Goal: Task Accomplishment & Management: Use online tool/utility

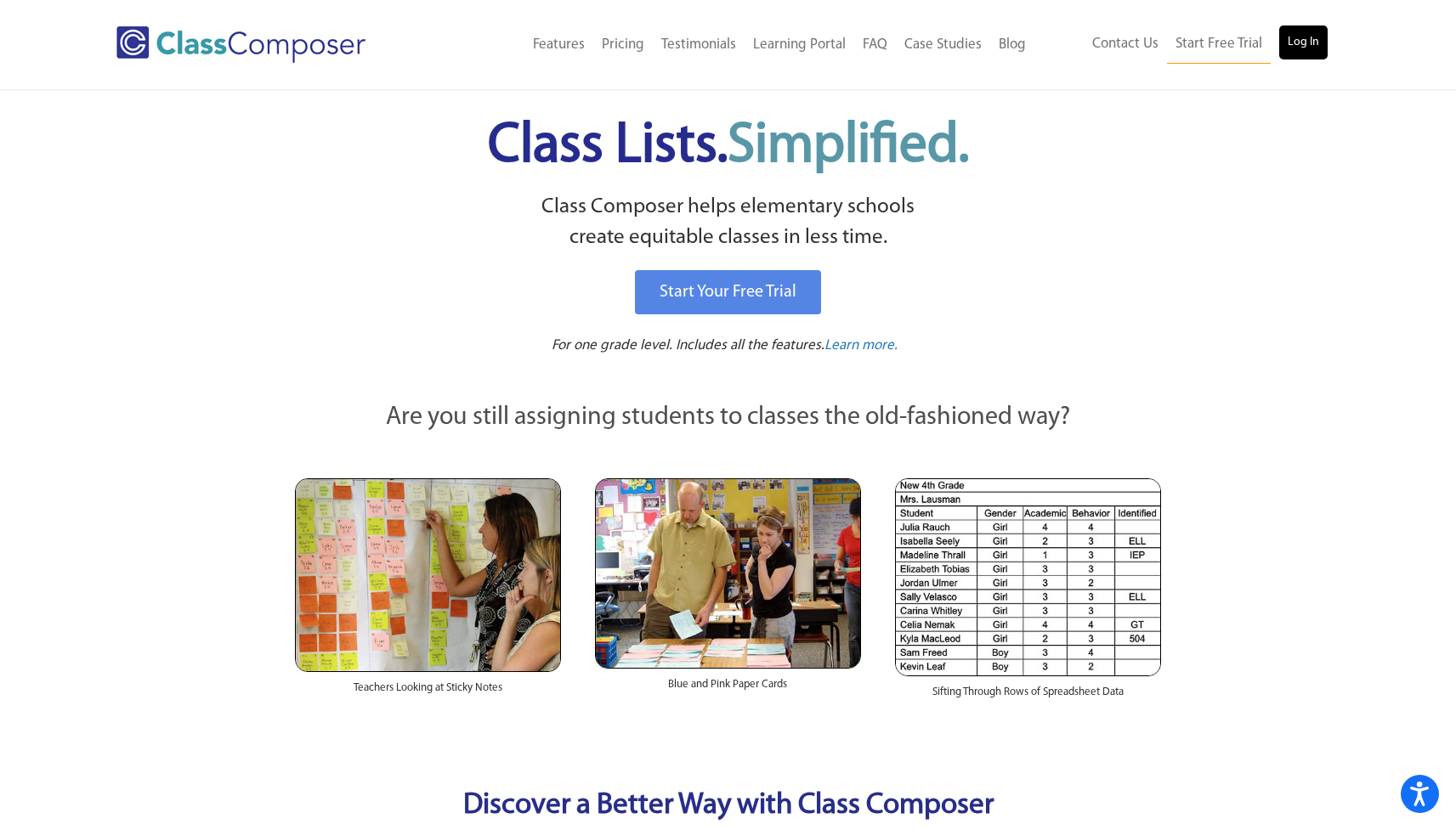
click at [1285, 44] on link "Log In" at bounding box center [1303, 43] width 49 height 34
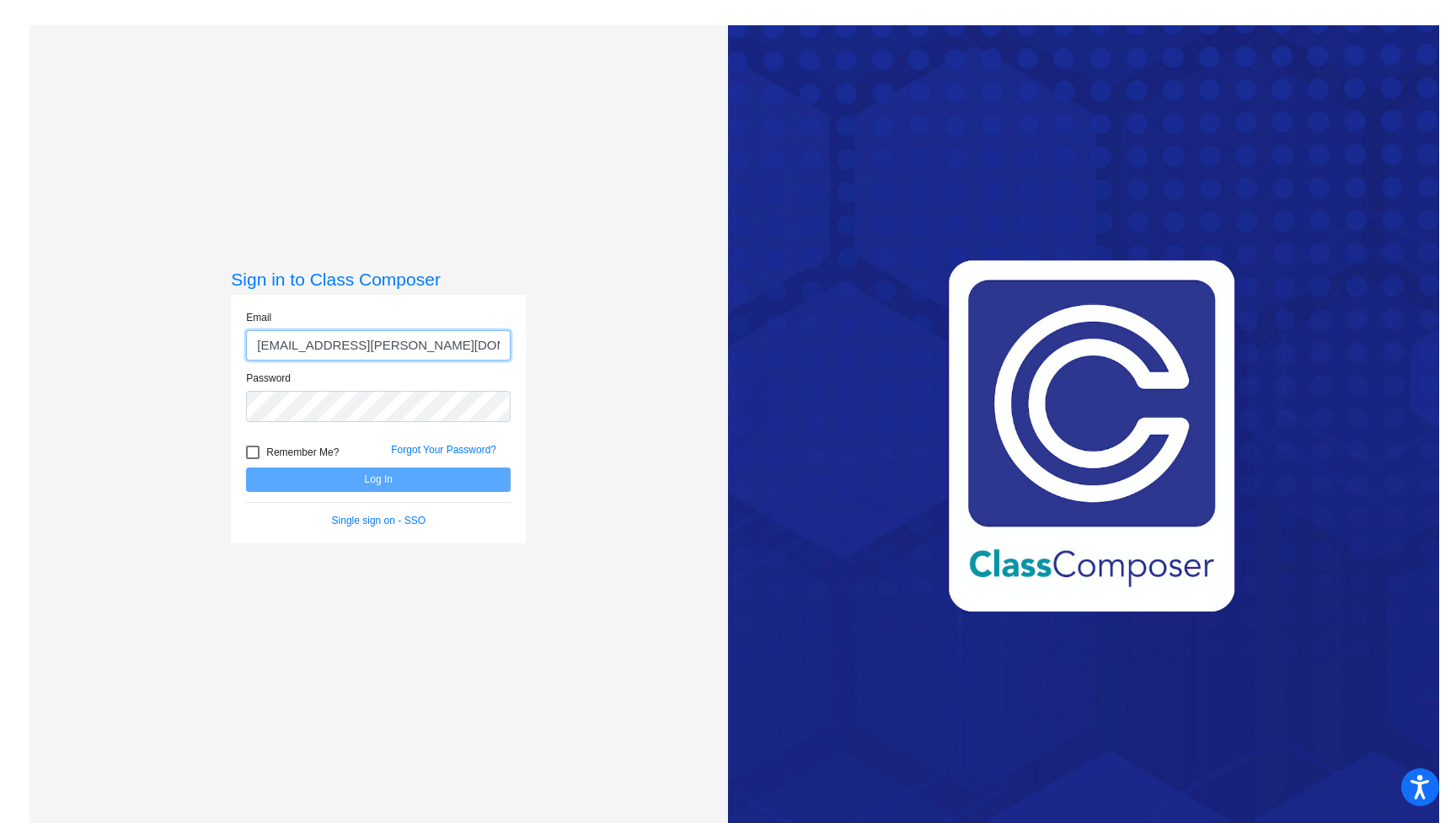
type input "skowronskis@gaylord.k12.mi.us"
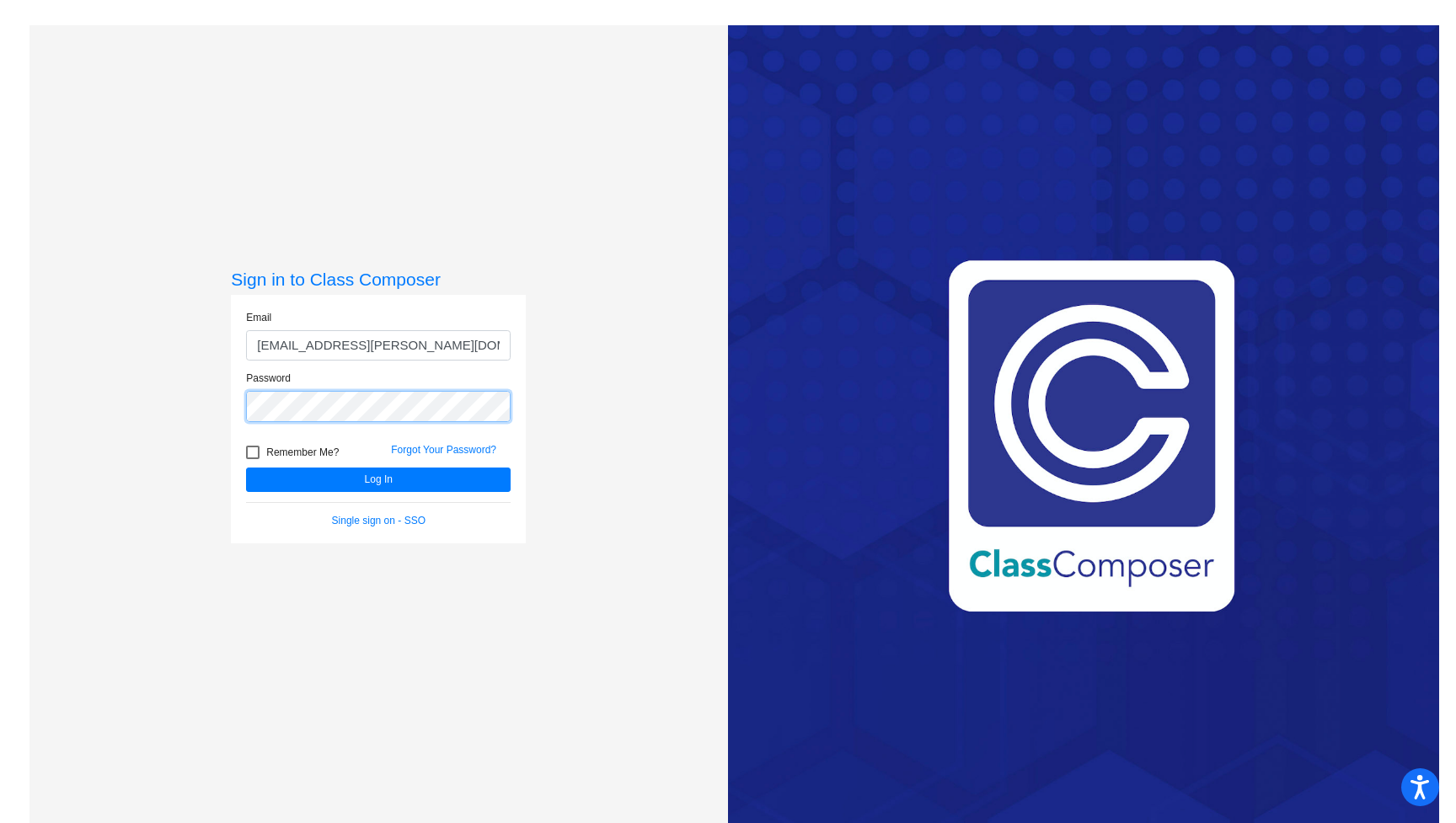
click at [375, 480] on button "Log In" at bounding box center [378, 480] width 265 height 25
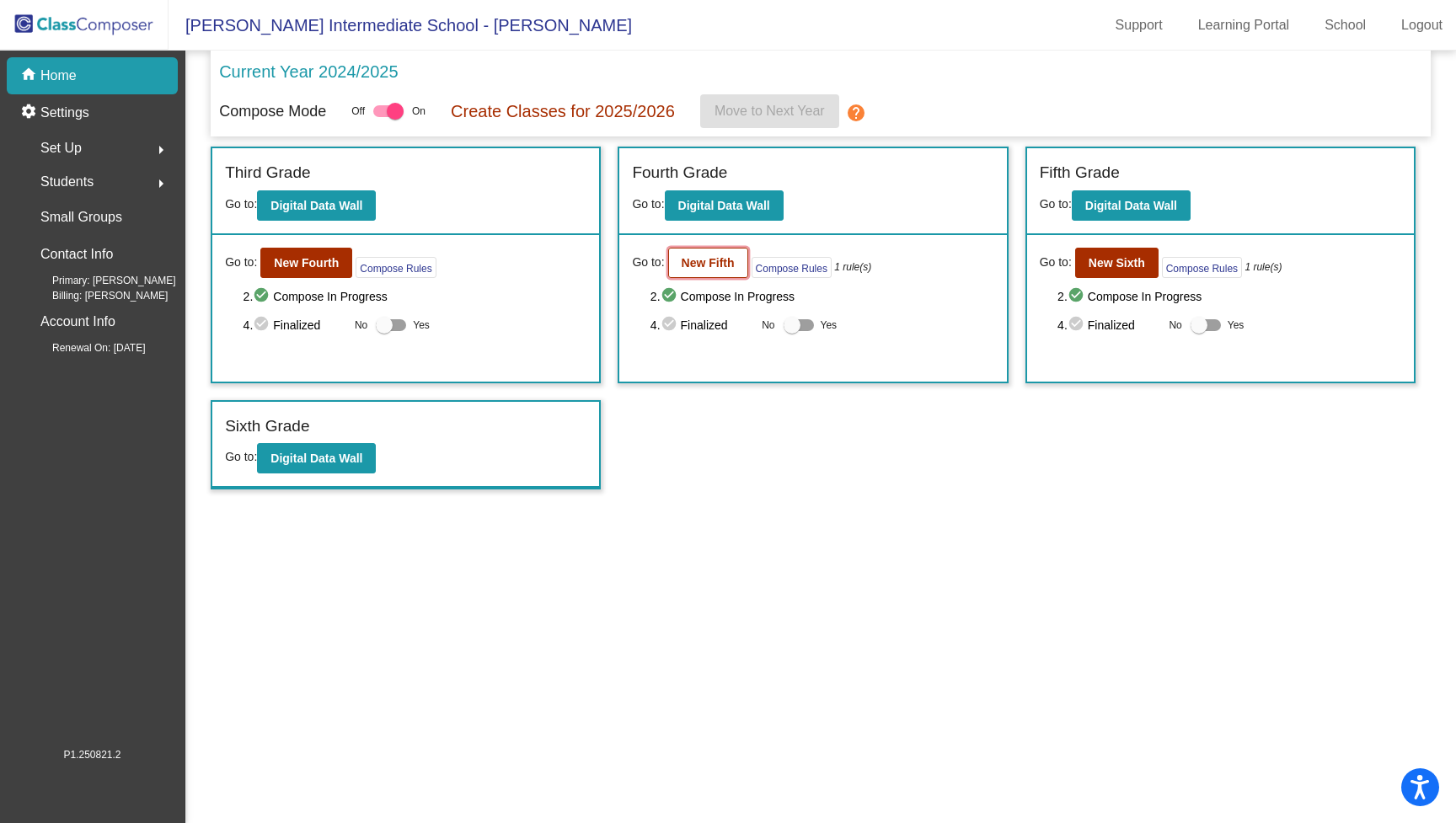
click at [705, 266] on b "New Fifth" at bounding box center [708, 263] width 53 height 14
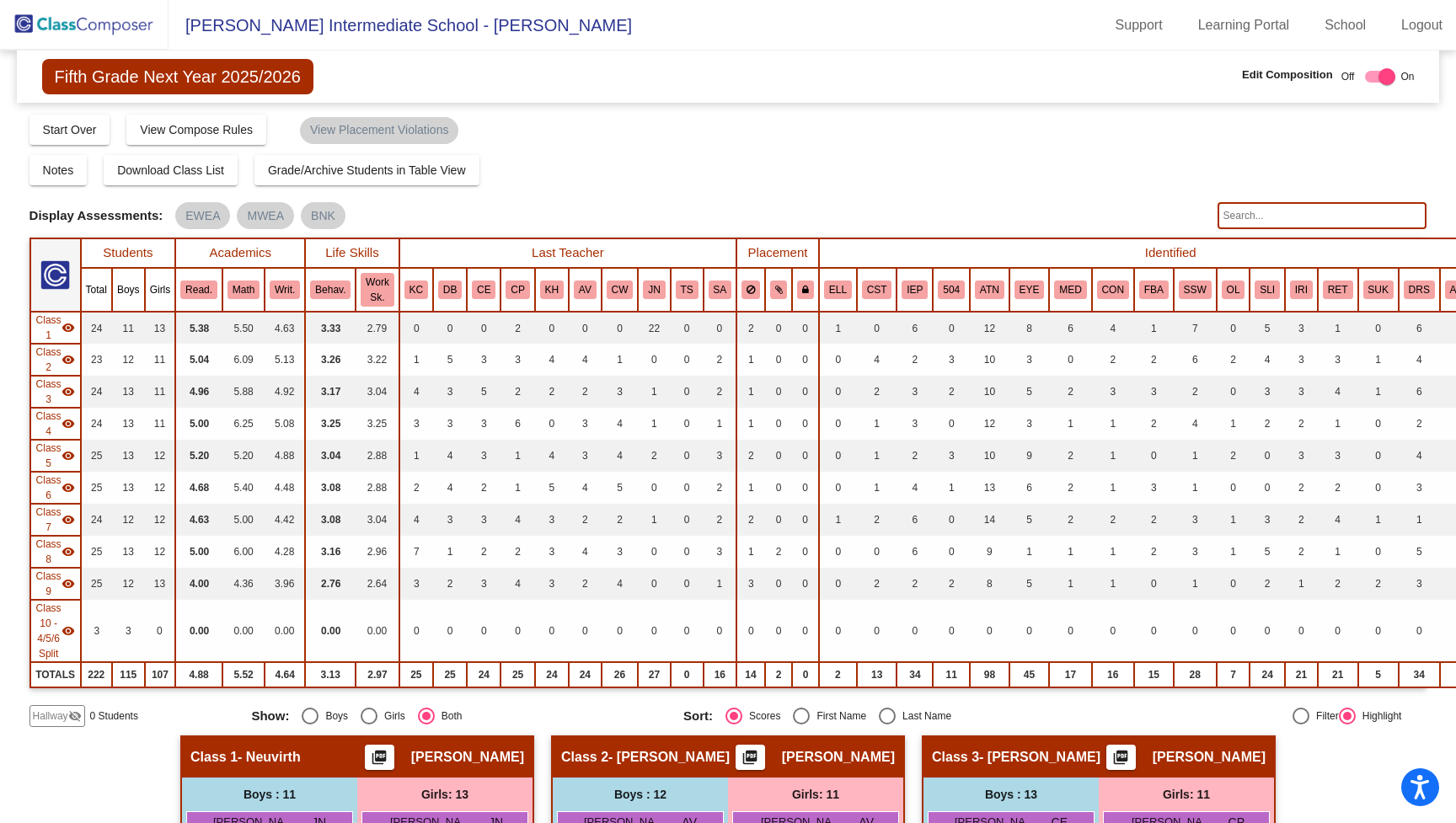
click at [912, 129] on div "Compose Start Over Submit Classes Compose has been submitted Check for Incomple…" at bounding box center [728, 129] width 1398 height 32
drag, startPoint x: 912, startPoint y: 129, endPoint x: 908, endPoint y: 121, distance: 8.9
click at [908, 121] on div "Compose Start Over Submit Classes Compose has been submitted Check for Incomple…" at bounding box center [728, 129] width 1398 height 32
drag, startPoint x: 908, startPoint y: 121, endPoint x: 909, endPoint y: 108, distance: 13.0
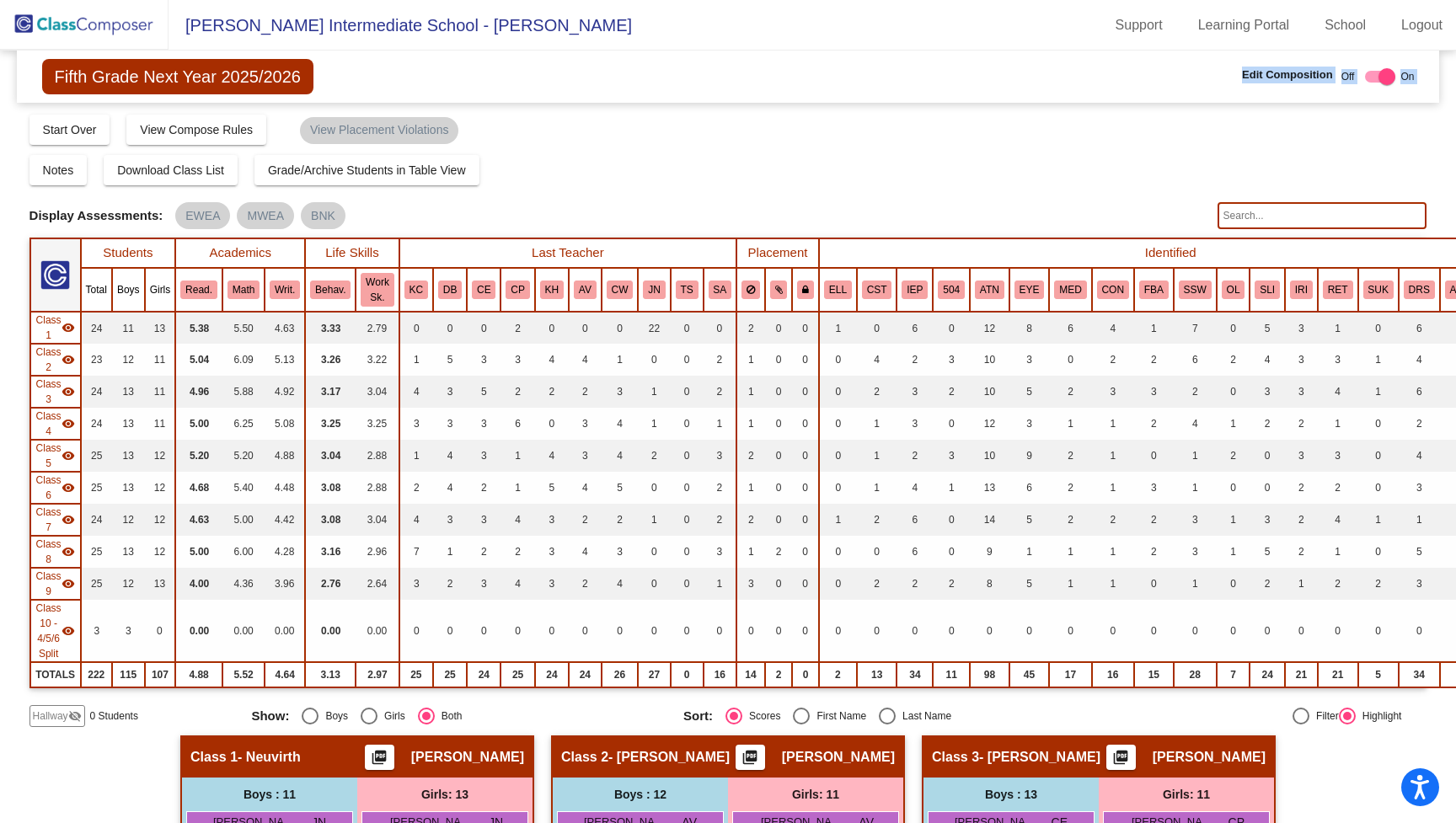
drag, startPoint x: 909, startPoint y: 108, endPoint x: 926, endPoint y: 77, distance: 35.4
click at [926, 77] on div "Fifth Grade Next Year 2025/2026 Edit Composition Off On Incoming Digital Data W…" at bounding box center [728, 76] width 1423 height 52
drag, startPoint x: 926, startPoint y: 74, endPoint x: 923, endPoint y: 65, distance: 9.5
click at [923, 65] on div "Fifth Grade Next Year 2025/2026 Edit Composition Off On Incoming Digital Data W…" at bounding box center [728, 76] width 1423 height 52
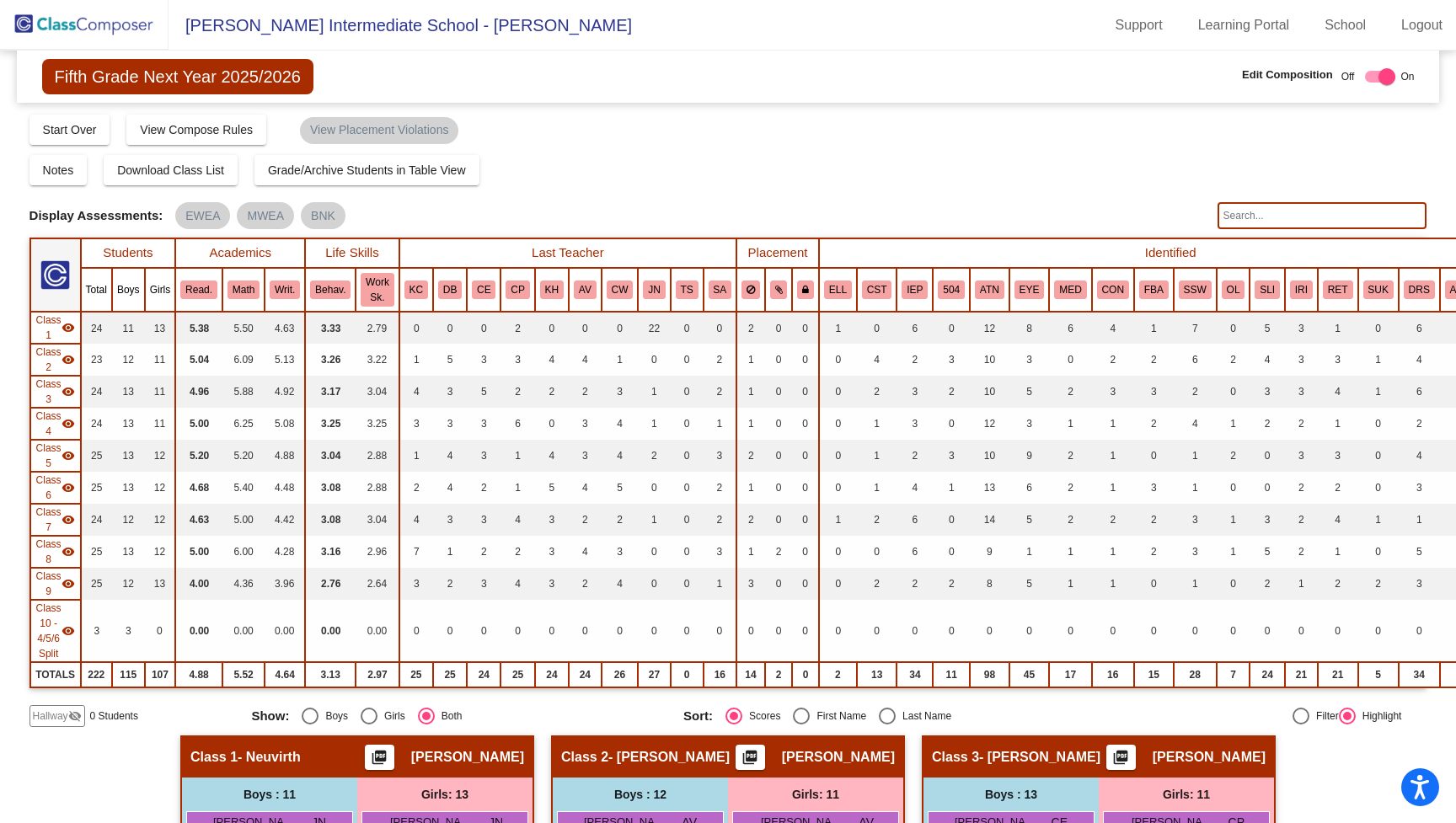
click at [922, 69] on div "Fifth Grade Next Year 2025/2026 Edit Composition Off On Incoming Digital Data W…" at bounding box center [728, 76] width 1423 height 52
